Goal: Transaction & Acquisition: Download file/media

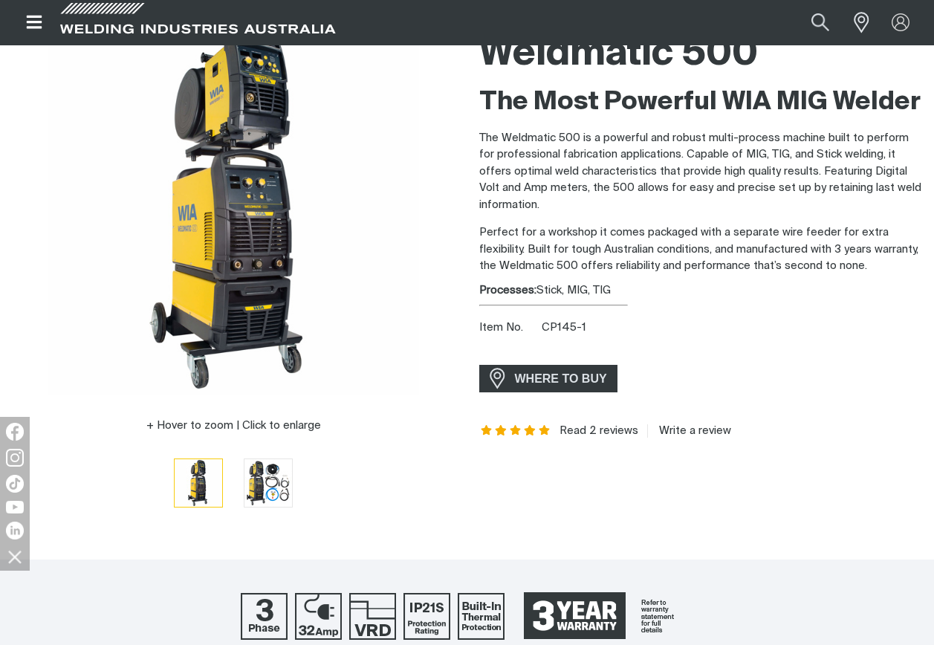
scroll to position [149, 0]
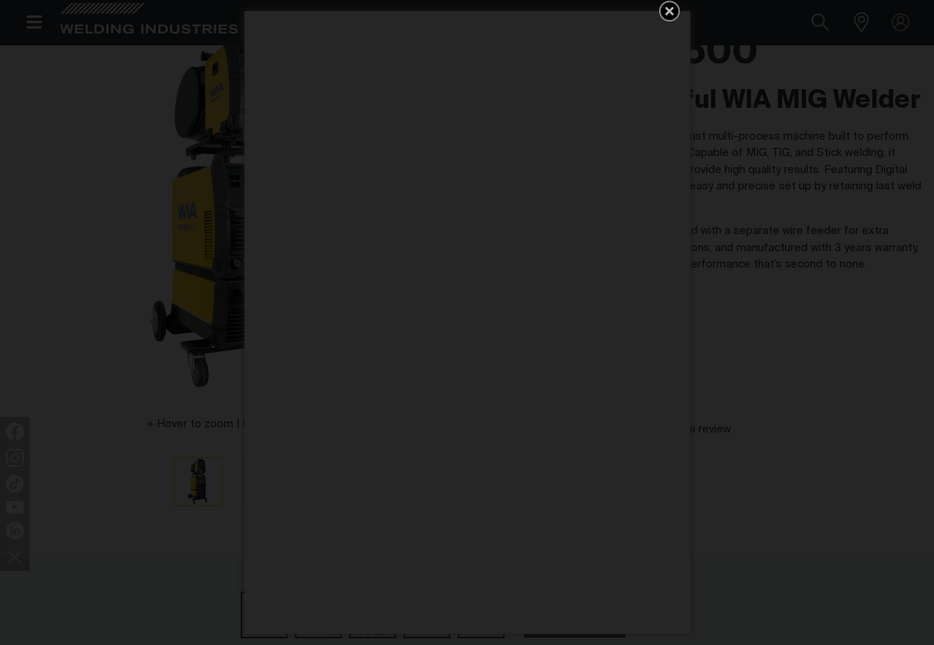
click at [672, 15] on icon "Get 5 WIA Welding Guides Free!" at bounding box center [669, 11] width 9 height 9
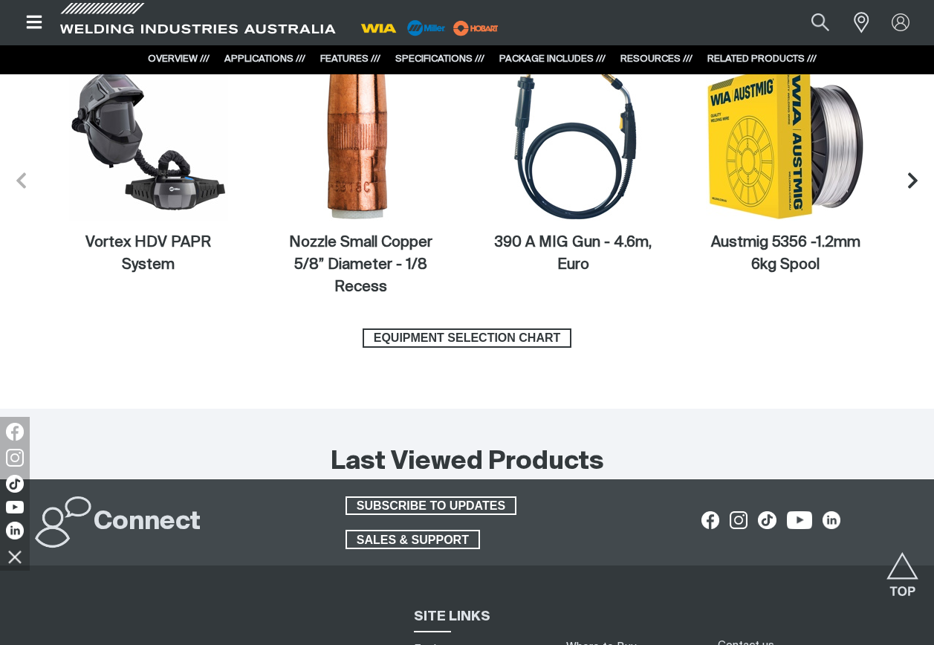
scroll to position [5758, 0]
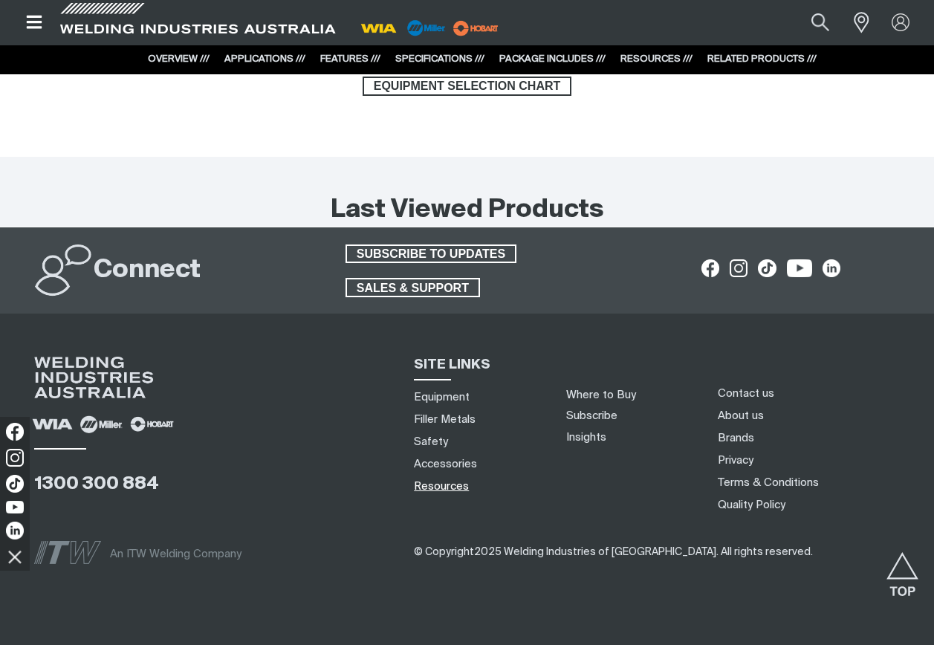
click at [452, 478] on link "Resources" at bounding box center [441, 486] width 55 height 16
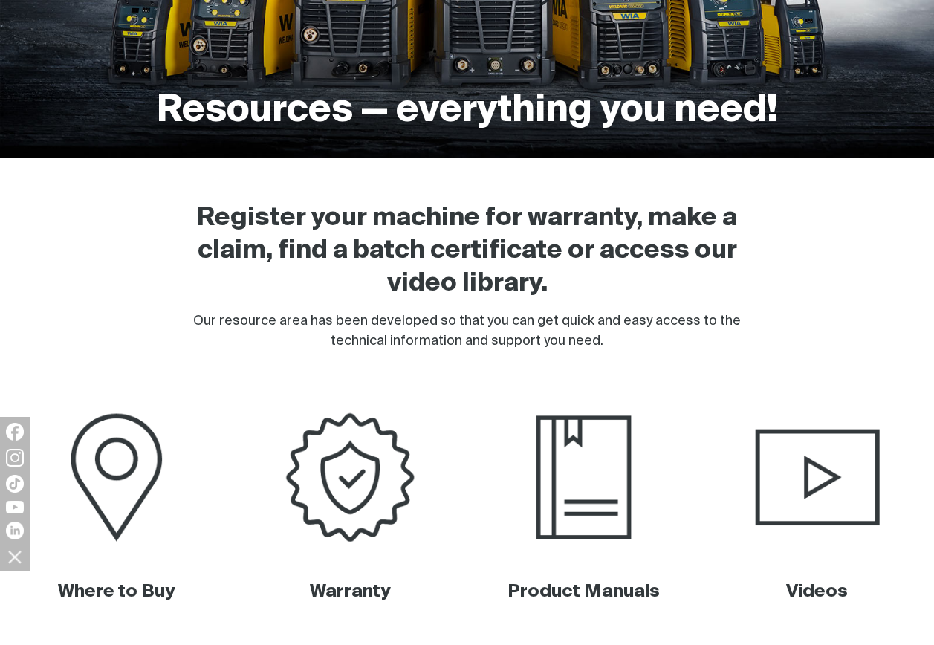
scroll to position [446, 0]
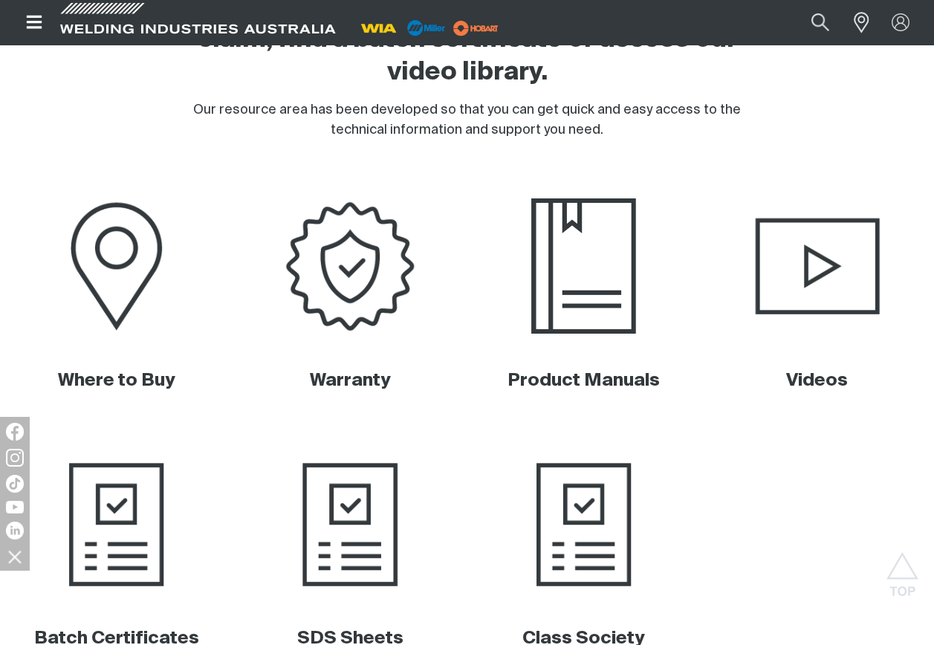
click at [573, 262] on img at bounding box center [583, 266] width 230 height 154
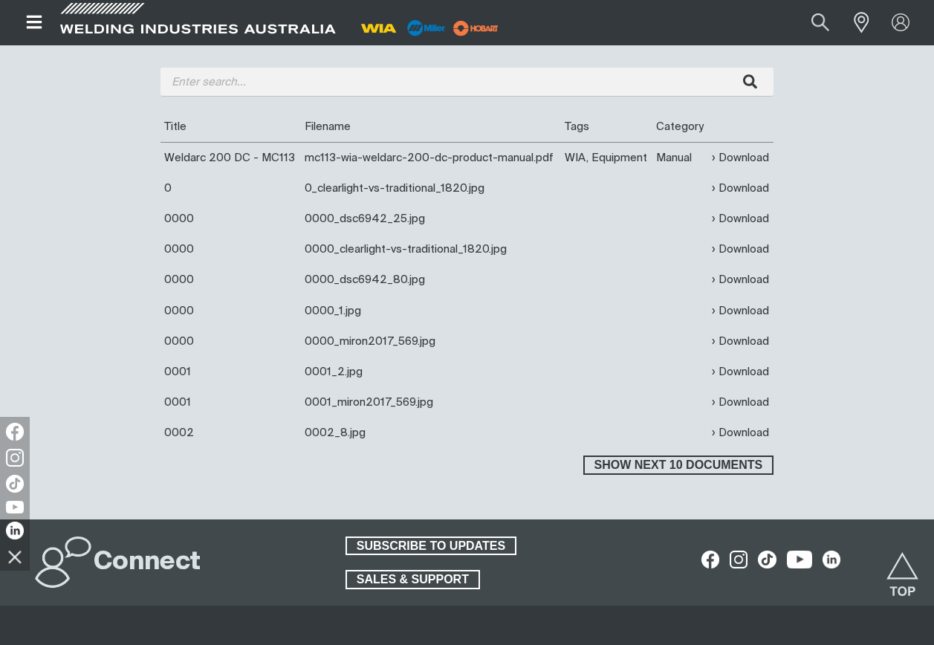
scroll to position [446, 0]
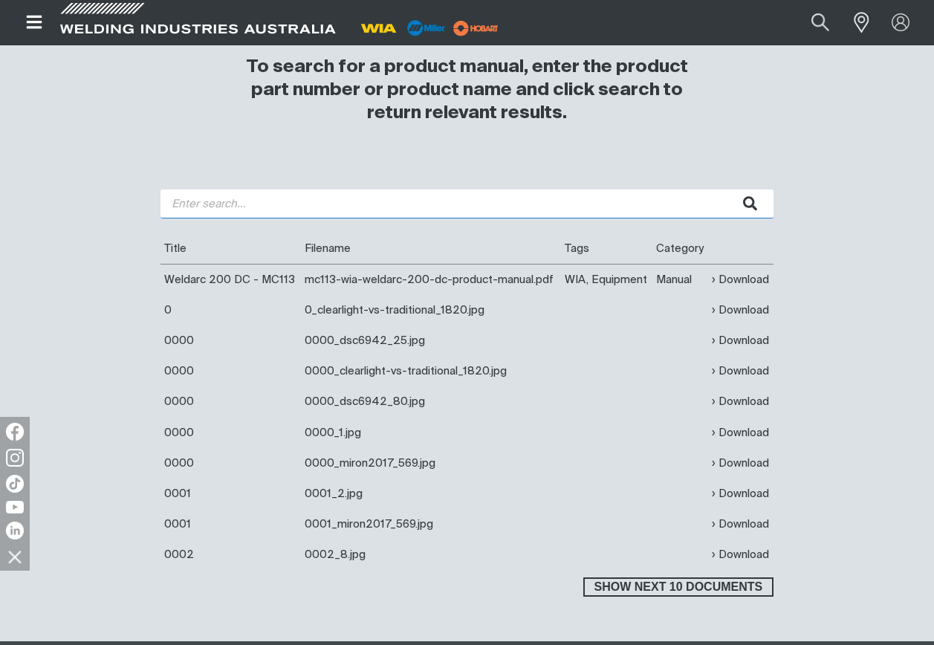
click at [241, 211] on input "search" at bounding box center [466, 203] width 613 height 29
click at [726, 189] on button "submit" at bounding box center [749, 203] width 47 height 29
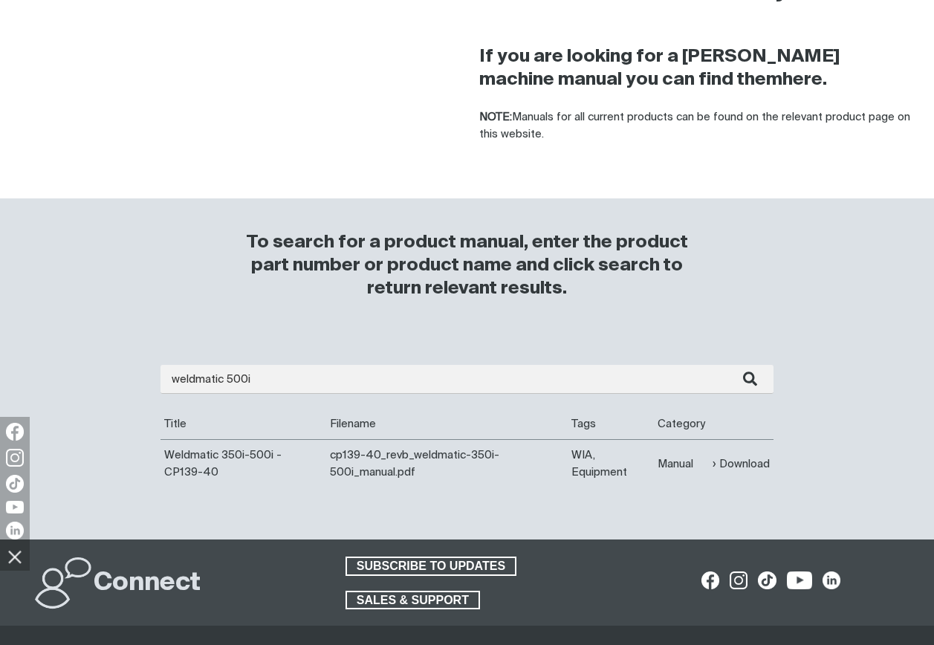
scroll to position [297, 0]
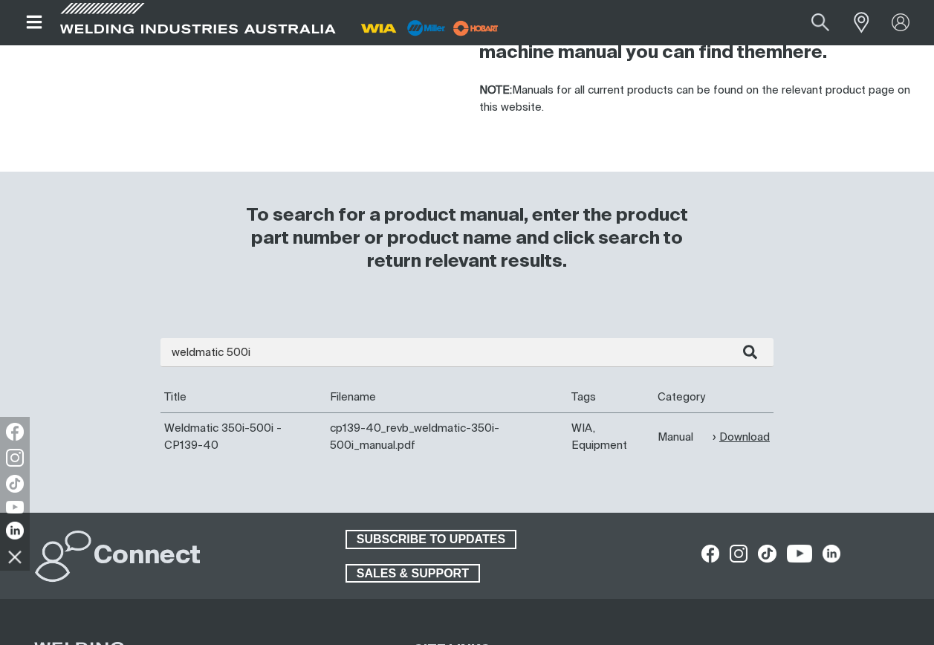
click at [744, 437] on link "Download" at bounding box center [740, 437] width 57 height 17
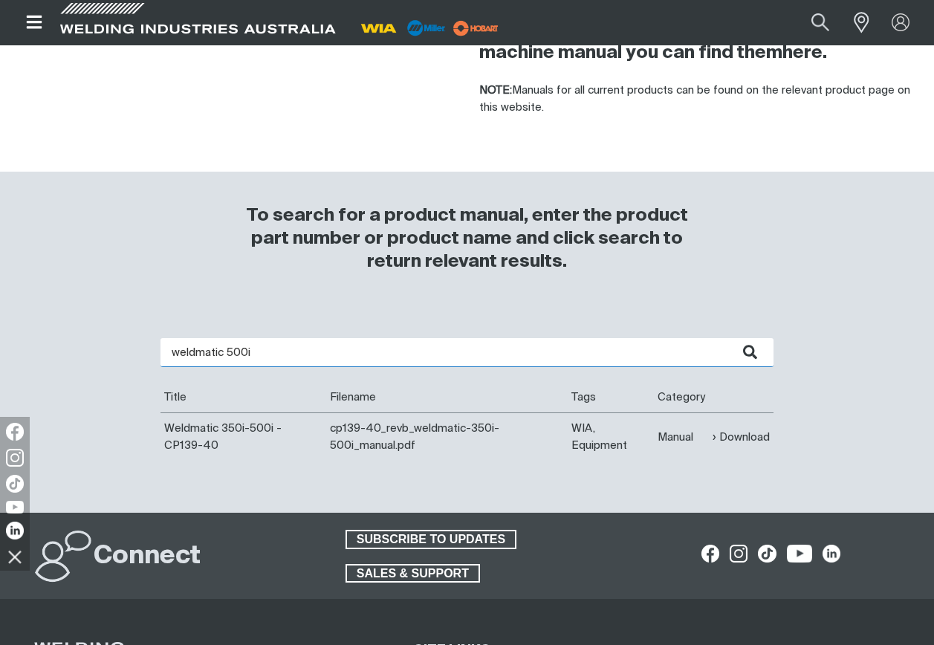
drag, startPoint x: 305, startPoint y: 351, endPoint x: 24, endPoint y: 357, distance: 281.6
click at [24, 357] on div "weldmatic 500i Are you looking for a product manual for a discontinued product?…" at bounding box center [467, 410] width 934 height 204
type input "w67"
click at [726, 338] on button "submit" at bounding box center [749, 352] width 47 height 29
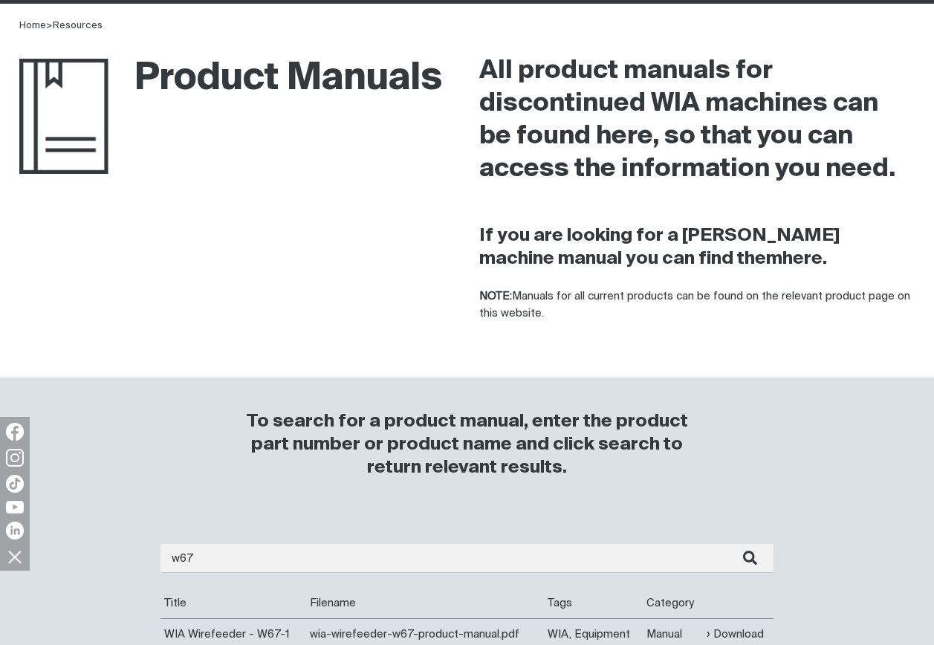
scroll to position [371, 0]
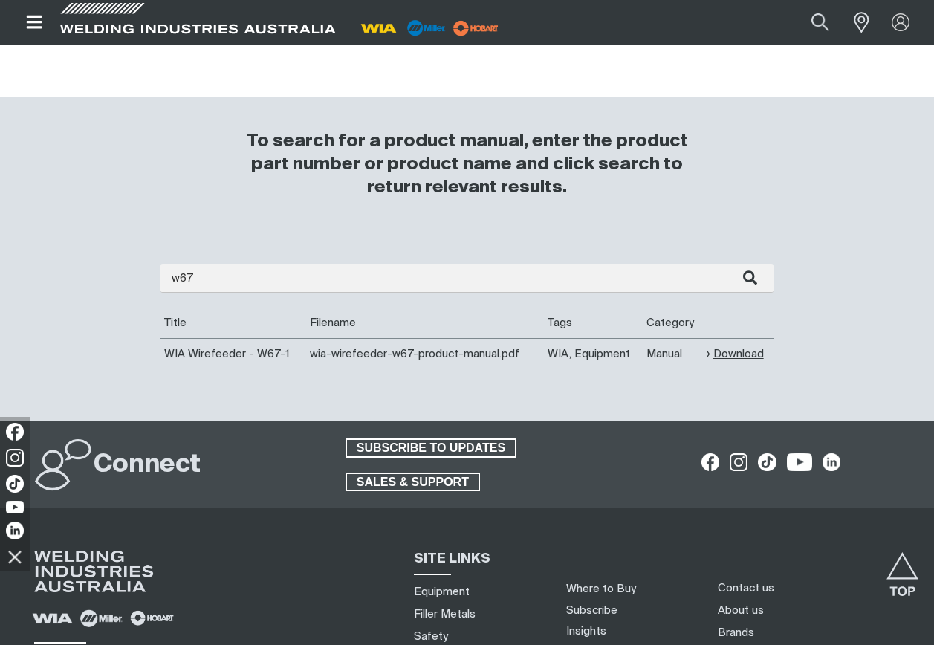
click at [744, 356] on link "Download" at bounding box center [734, 353] width 57 height 17
